Goal: Feedback & Contribution: Leave review/rating

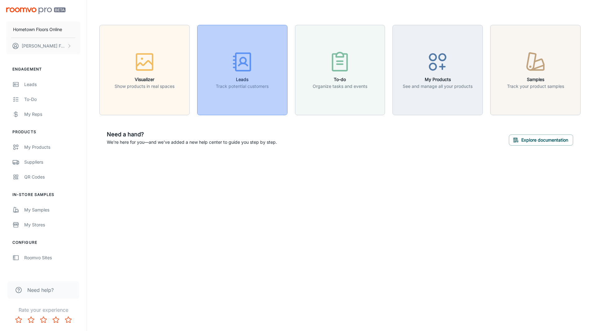
click at [254, 74] on div "button" at bounding box center [242, 63] width 53 height 26
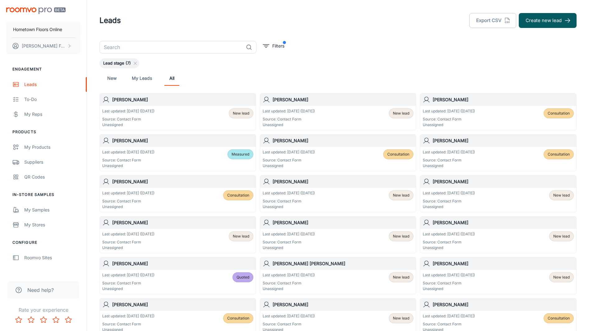
click at [395, 114] on span "New lead" at bounding box center [401, 114] width 16 height 6
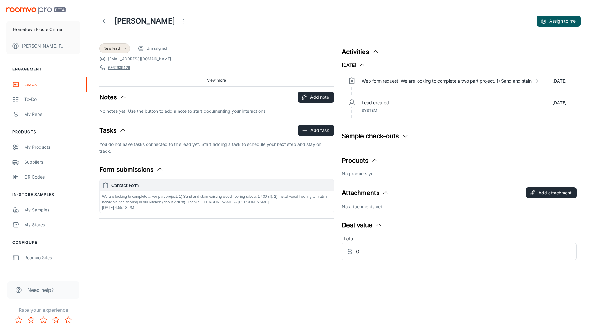
click at [124, 48] on icon at bounding box center [124, 48] width 5 height 5
click at [236, 24] on div at bounding box center [296, 165] width 593 height 331
click at [405, 137] on icon "button" at bounding box center [405, 135] width 7 height 7
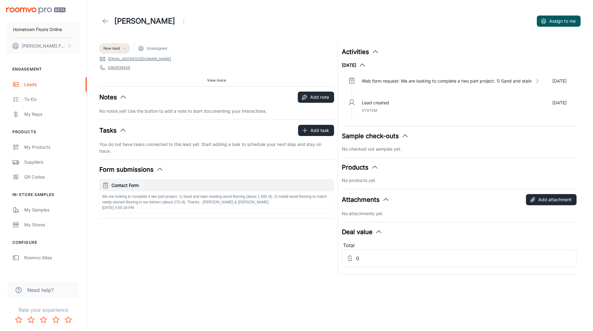
click at [405, 137] on icon "button" at bounding box center [405, 135] width 7 height 7
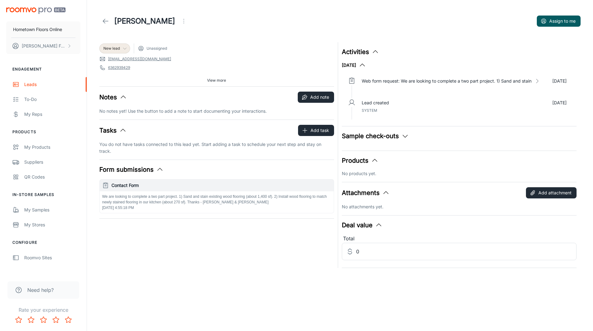
click at [70, 321] on icon "Rate 5 star" at bounding box center [68, 319] width 7 height 7
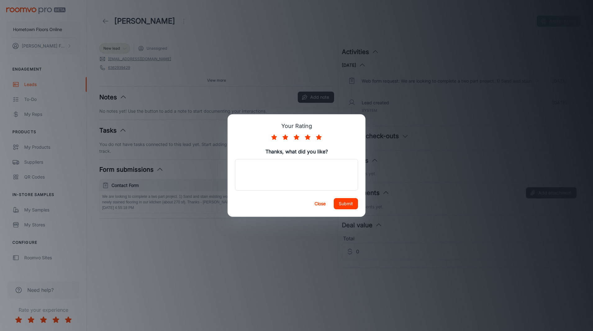
click at [346, 204] on button "Submit" at bounding box center [346, 203] width 24 height 11
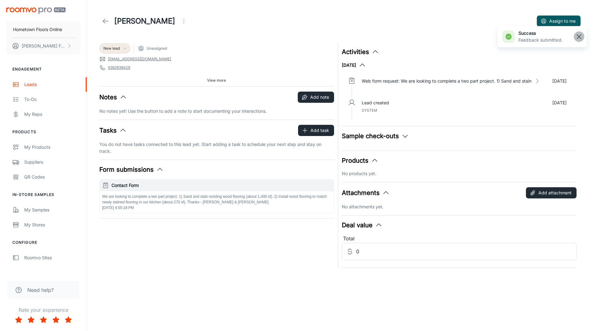
click at [581, 36] on rect "button" at bounding box center [579, 36] width 7 height 7
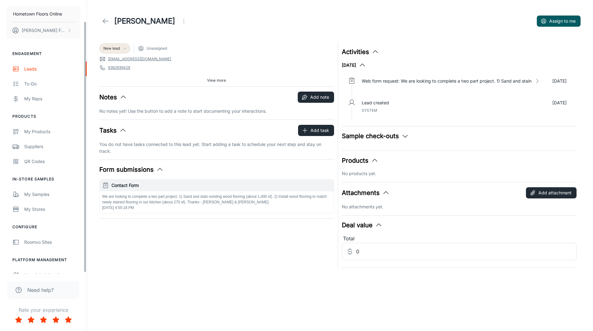
scroll to position [24, 0]
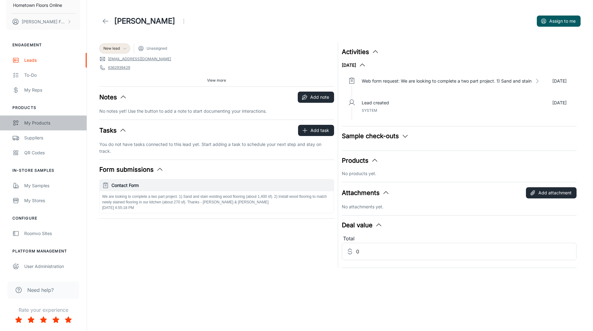
click at [34, 124] on div "My Products" at bounding box center [52, 123] width 56 height 7
